Goal: Check status: Check status

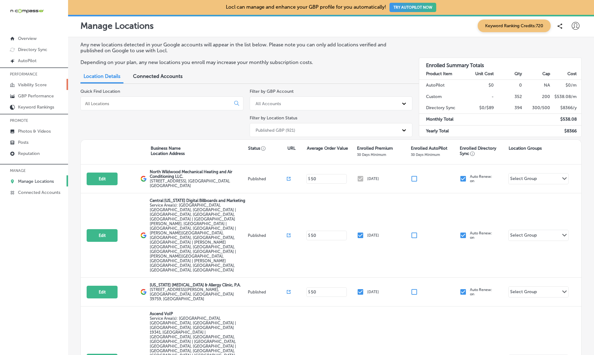
click at [27, 84] on p "Visibility Score" at bounding box center [32, 84] width 29 height 5
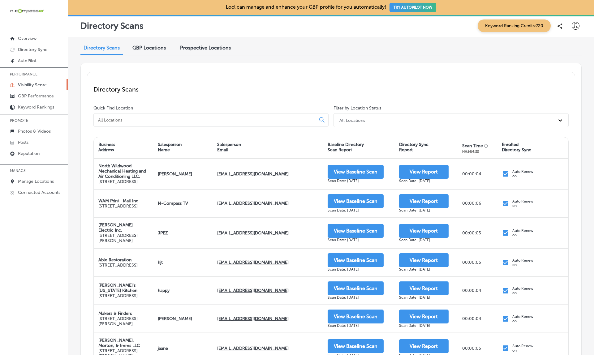
click at [156, 45] on span "GBP Locations" at bounding box center [148, 48] width 33 height 6
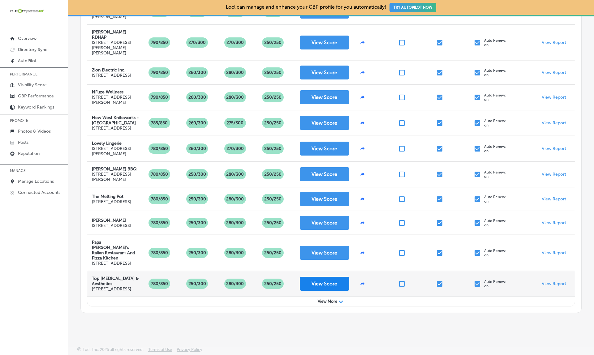
scroll to position [252, 0]
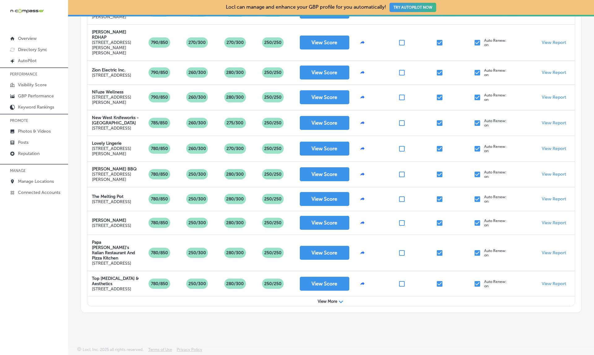
click at [330, 304] on div "View More Path Created with Sketch." at bounding box center [330, 301] width 487 height 10
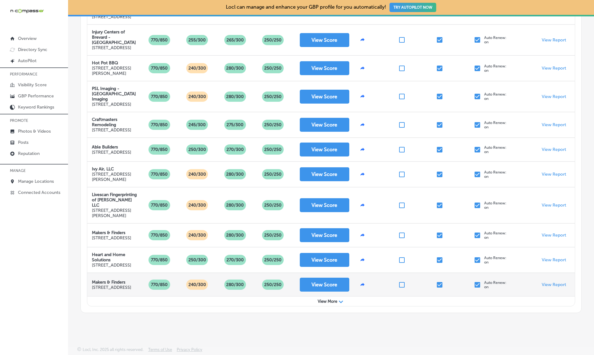
scroll to position [871, 0]
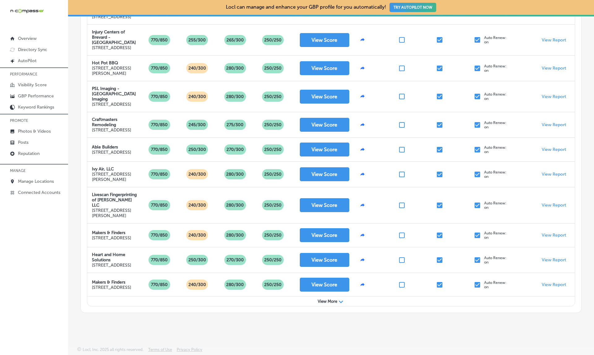
click at [333, 302] on span "View More" at bounding box center [326, 301] width 19 height 5
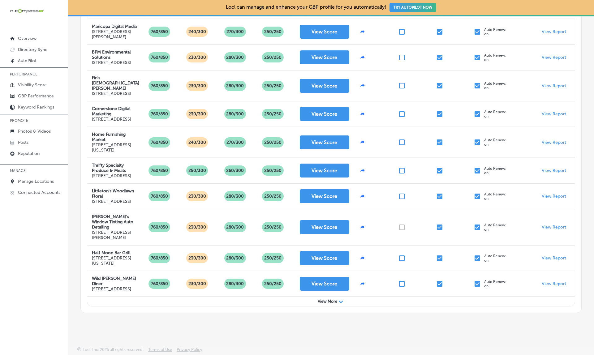
scroll to position [1478, 0]
click at [324, 302] on span "View More" at bounding box center [326, 301] width 19 height 5
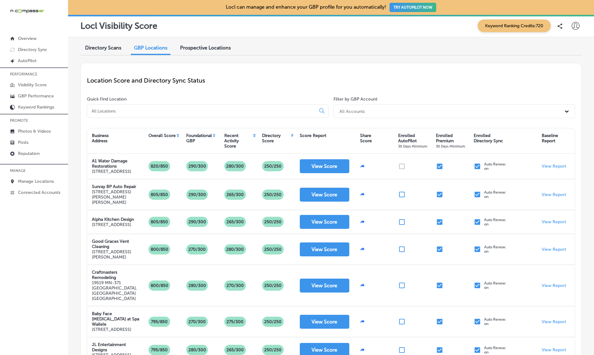
scroll to position [0, 0]
click at [291, 134] on div "Directory Score" at bounding box center [276, 140] width 38 height 19
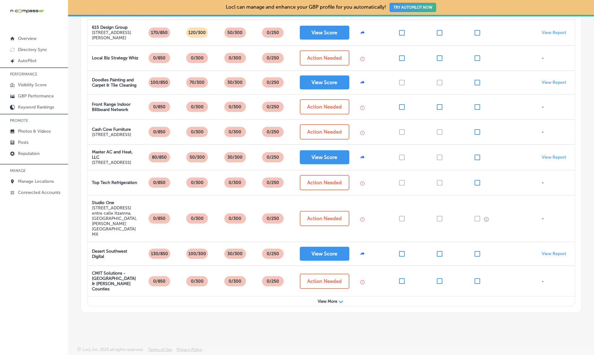
scroll to position [191, 0]
click at [332, 298] on div "View More Path Created with Sketch." at bounding box center [330, 301] width 487 height 10
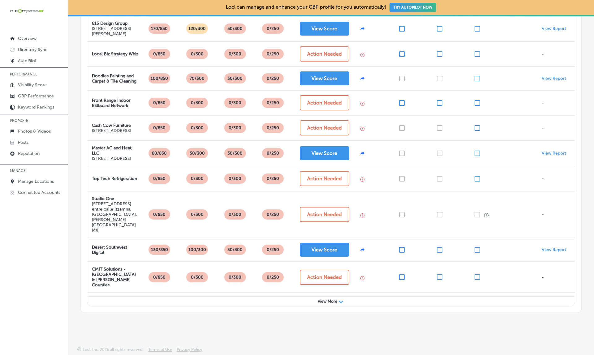
click at [333, 303] on span "View More" at bounding box center [326, 301] width 19 height 5
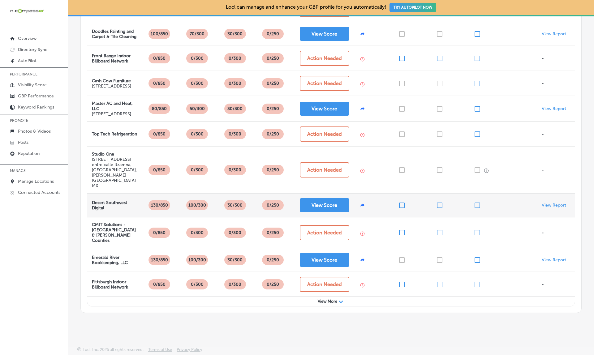
scroll to position [242, 0]
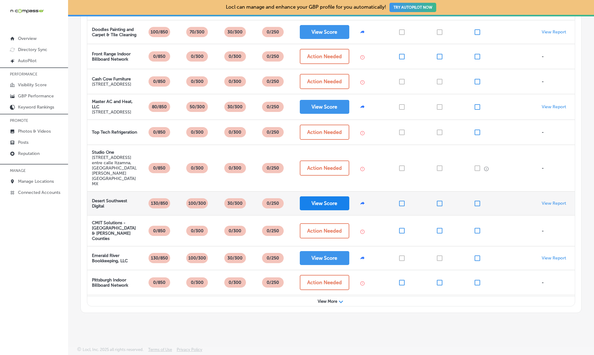
click at [327, 210] on button "View Score" at bounding box center [324, 203] width 49 height 14
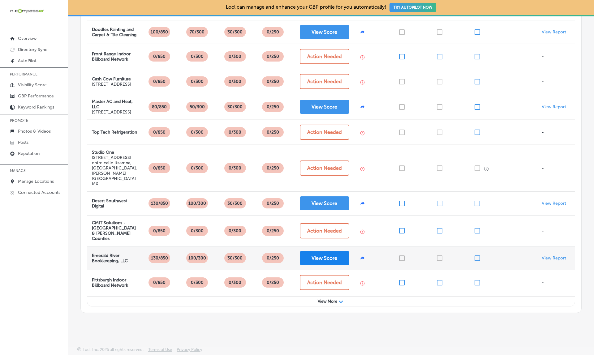
click at [324, 262] on button "View Score" at bounding box center [324, 258] width 49 height 14
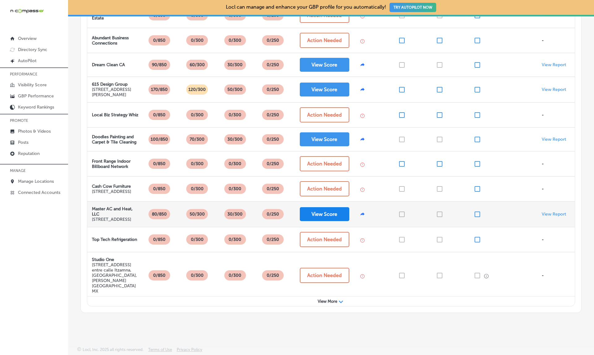
scroll to position [124, 0]
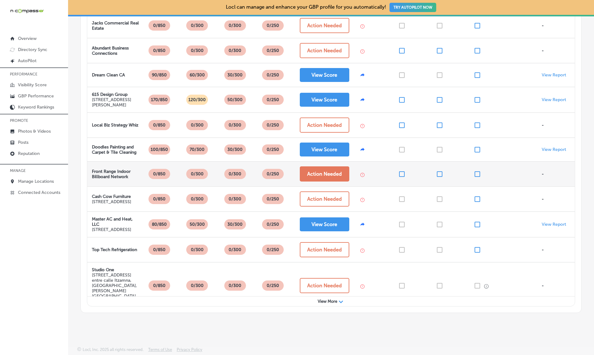
click at [321, 181] on button "Action Needed" at bounding box center [324, 173] width 49 height 15
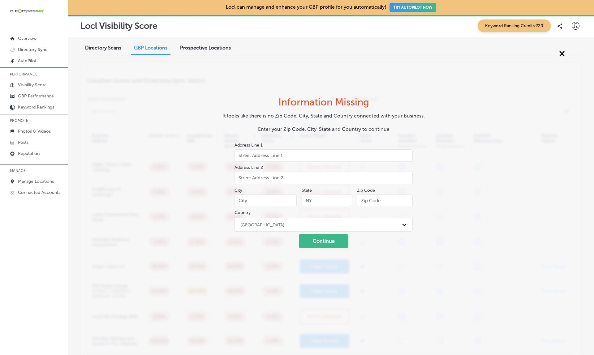
scroll to position [0, 0]
click at [561, 49] on span "×" at bounding box center [562, 53] width 6 height 11
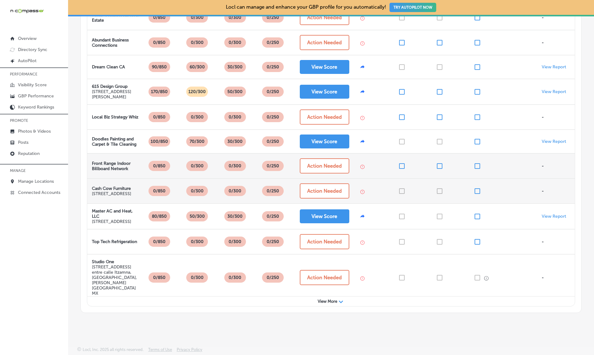
scroll to position [122, 0]
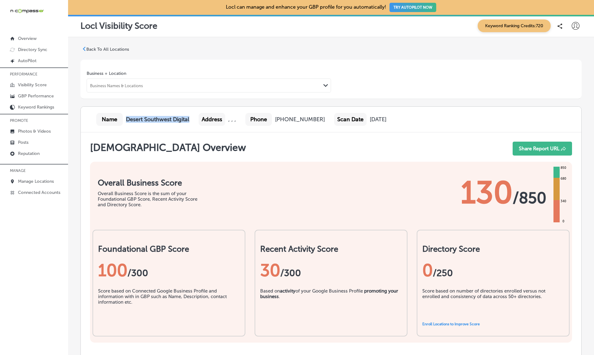
drag, startPoint x: 127, startPoint y: 118, endPoint x: 192, endPoint y: 117, distance: 64.6
click at [192, 117] on div "Name Desert Southwest Digital Address , , , Phone [PHONE_NUMBER] Scan Date [DAT…" at bounding box center [331, 120] width 500 height 26
copy b "Desert Southwest Digital"
